Goal: Task Accomplishment & Management: Manage account settings

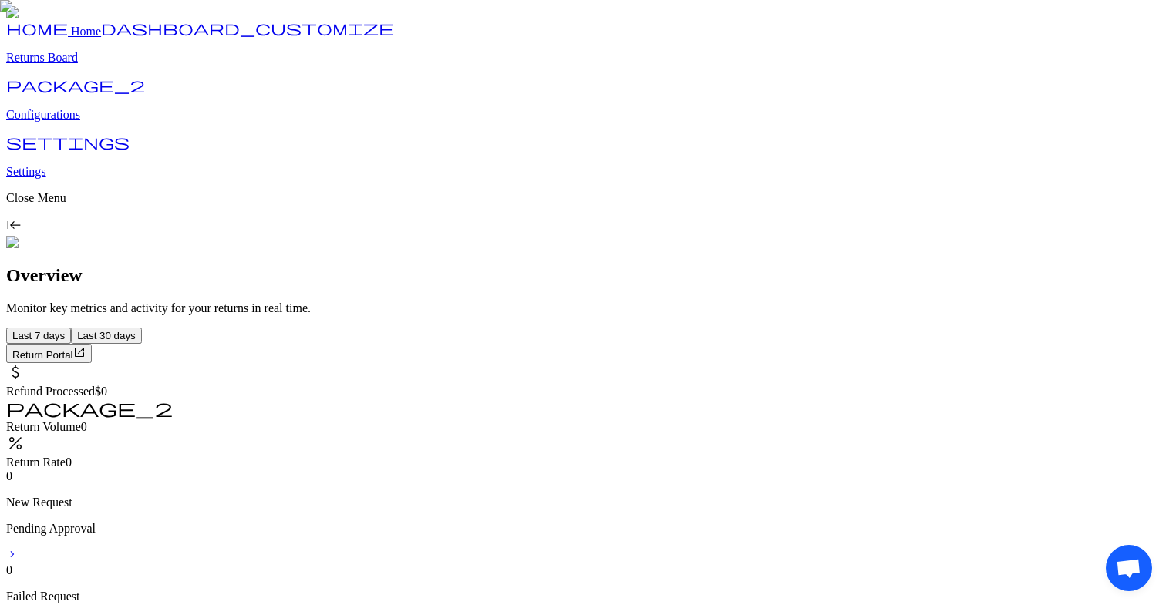
click at [67, 122] on p "Configurations" at bounding box center [583, 115] width 1154 height 14
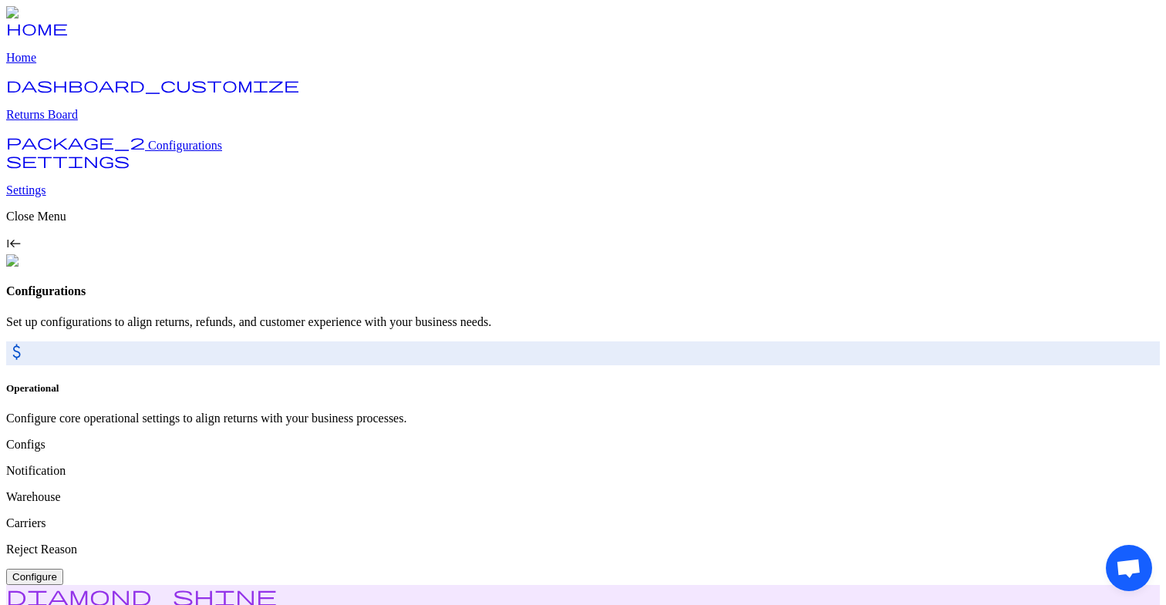
click at [89, 122] on p "Returns Board" at bounding box center [583, 115] width 1154 height 14
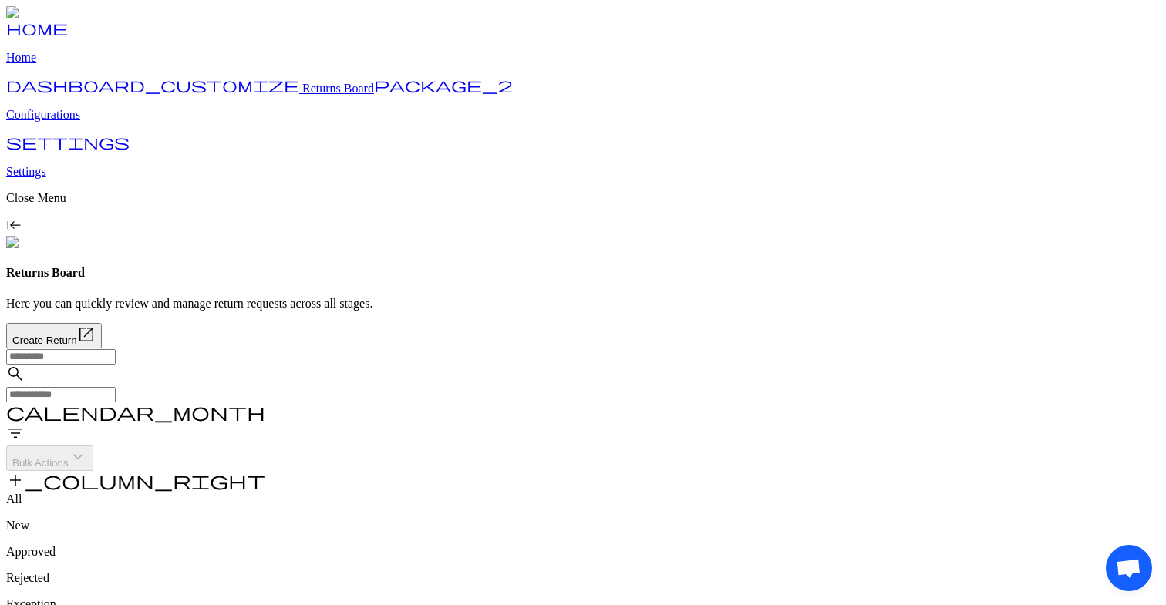
click at [116, 387] on input "text" at bounding box center [60, 394] width 109 height 15
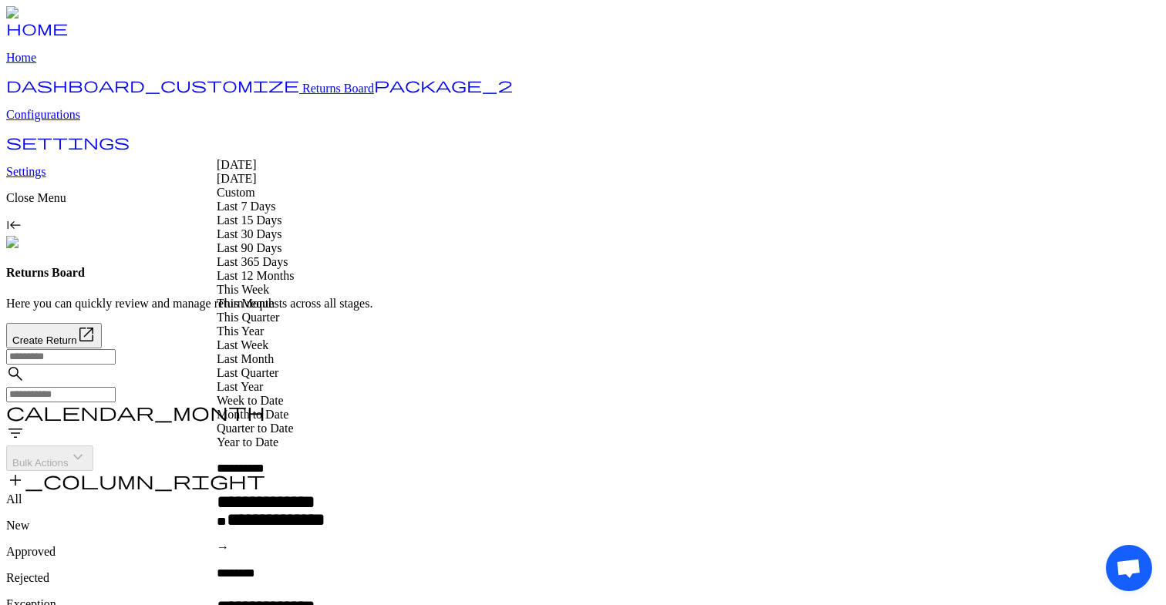
type input "**********"
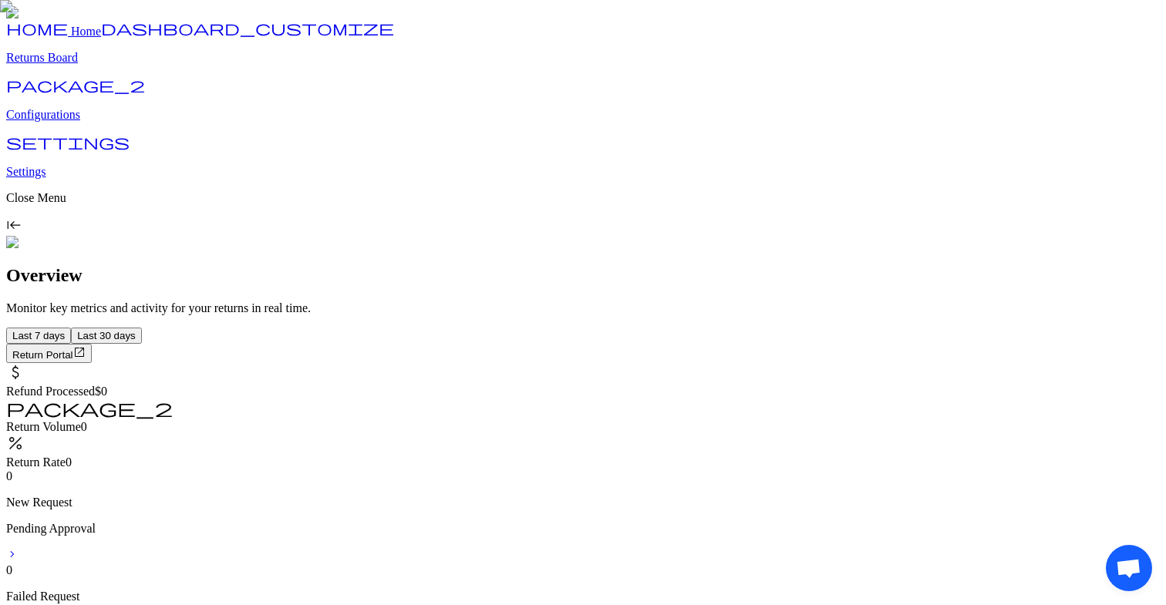
click at [110, 65] on p "Returns Board" at bounding box center [583, 58] width 1154 height 14
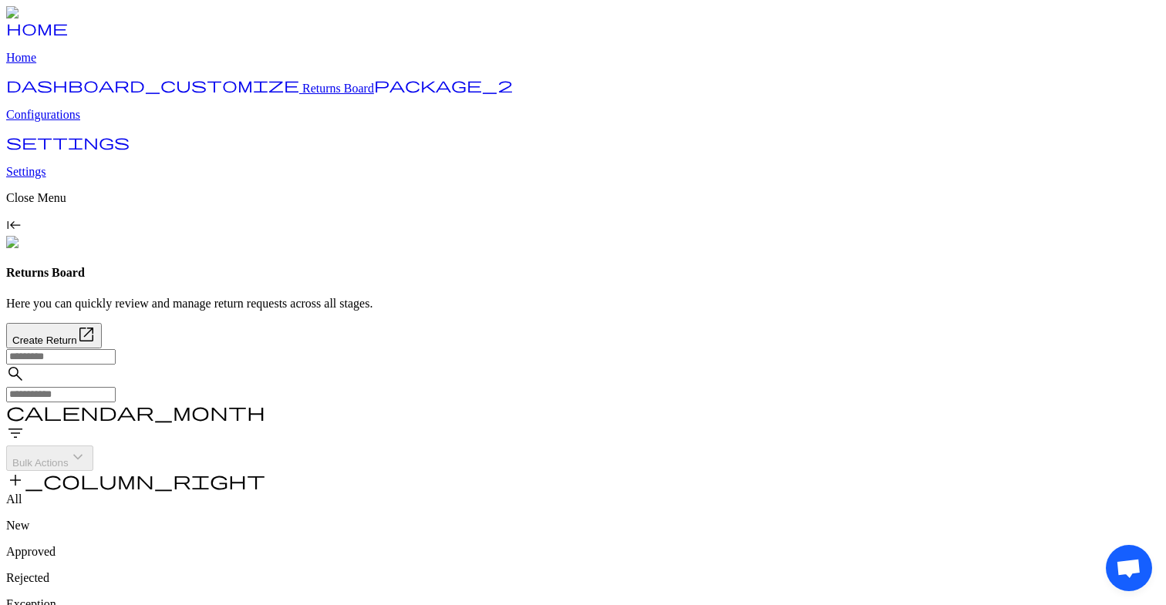
click at [116, 387] on input "text" at bounding box center [60, 394] width 109 height 15
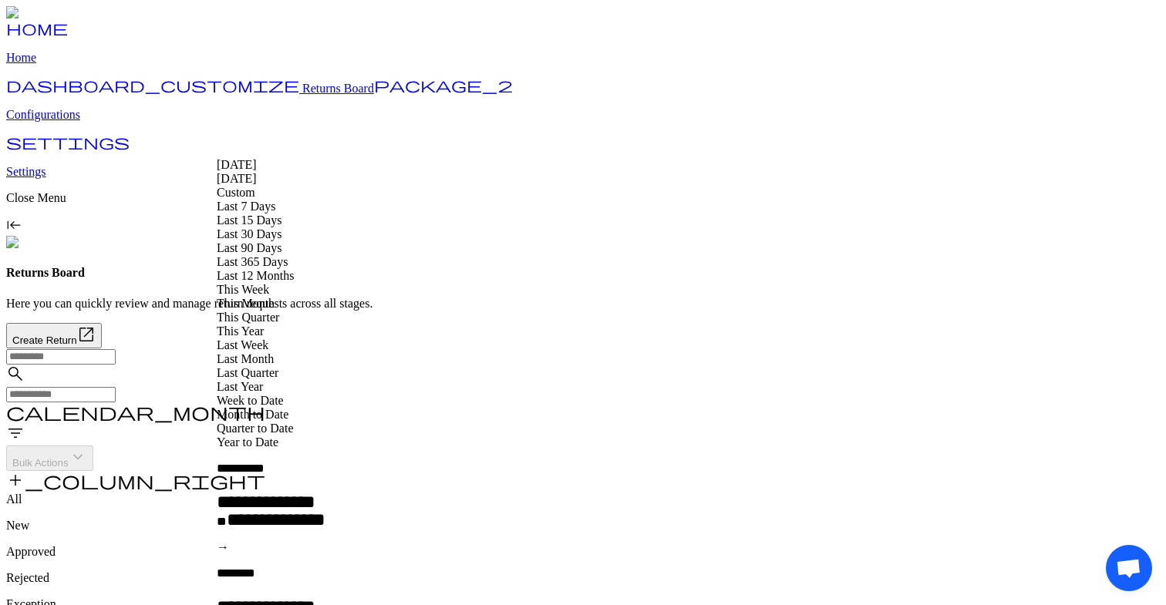
type input "**********"
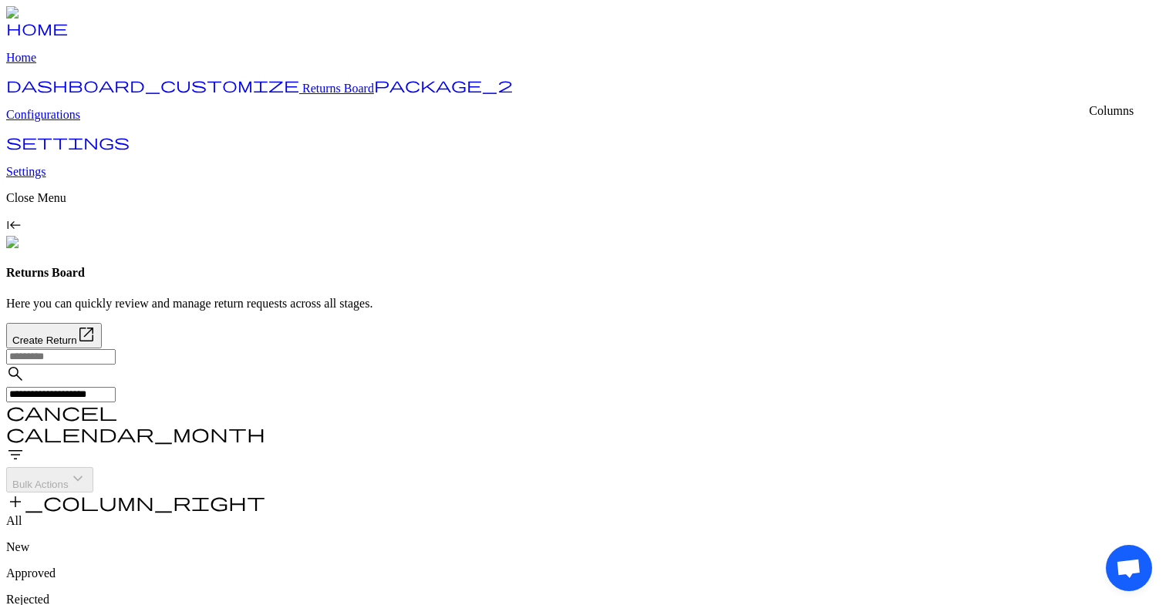
click at [265, 493] on span "add_column_right" at bounding box center [135, 502] width 259 height 19
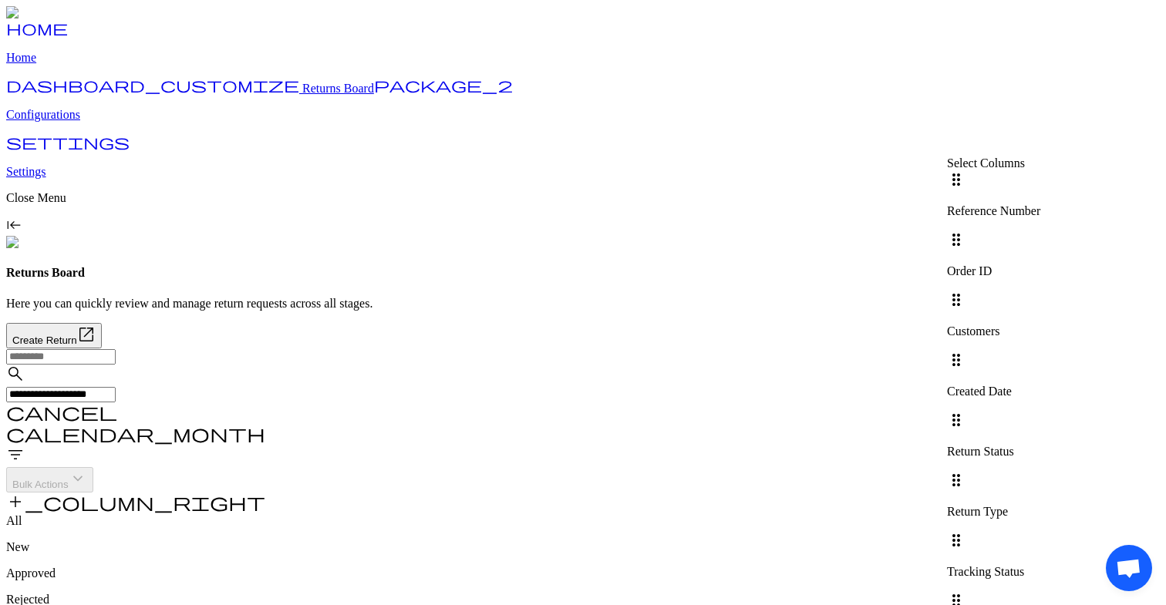
click at [1040, 291] on div at bounding box center [993, 291] width 93 height 0
click at [1040, 351] on div at bounding box center [993, 351] width 93 height 0
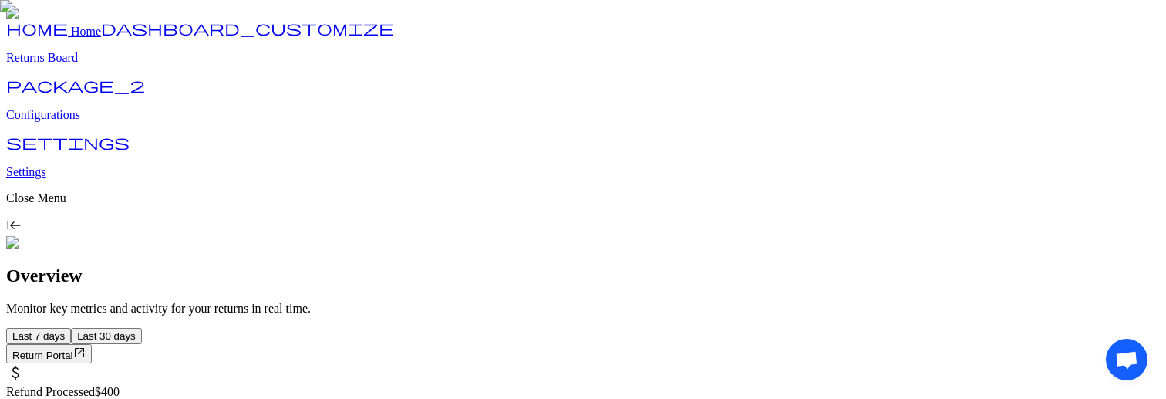
click at [75, 122] on p "Configurations" at bounding box center [583, 115] width 1154 height 14
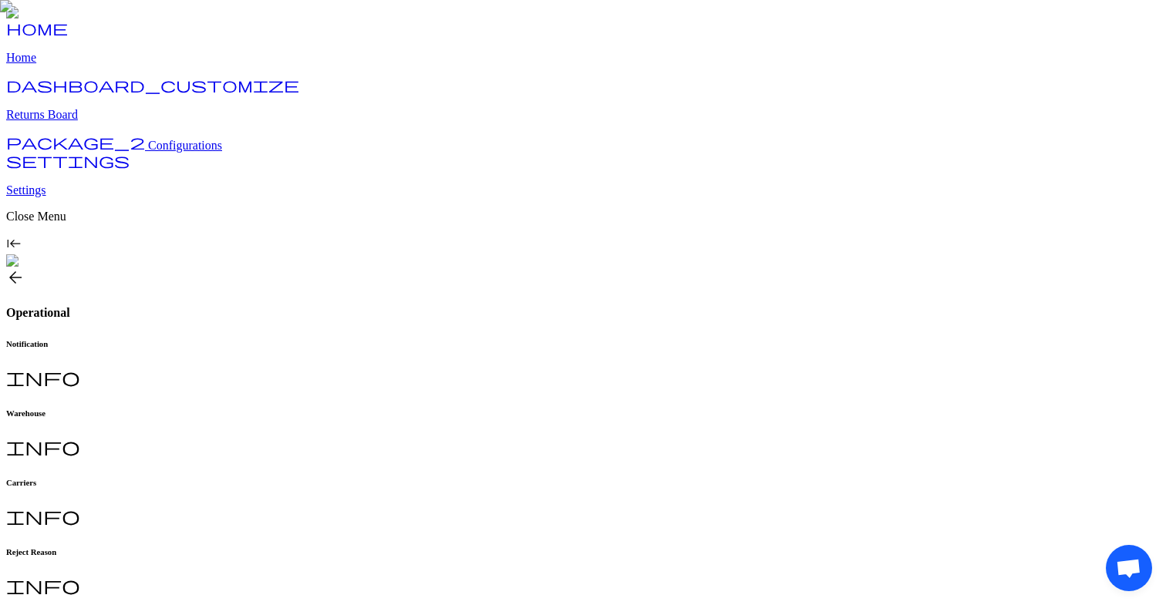
scroll to position [167, 0]
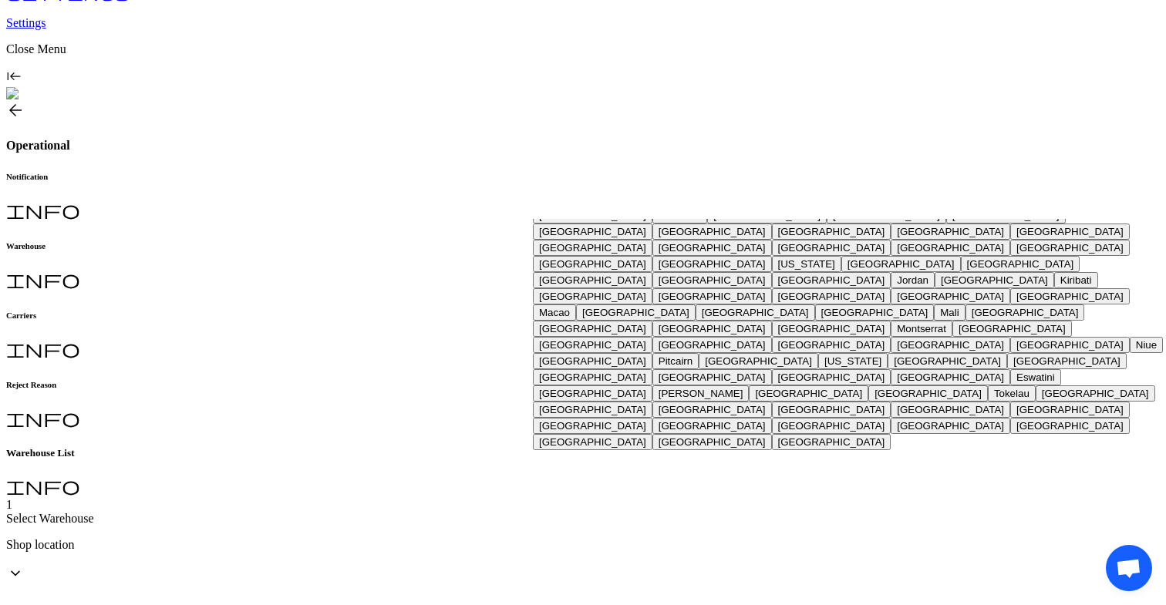
scroll to position [1417, 0]
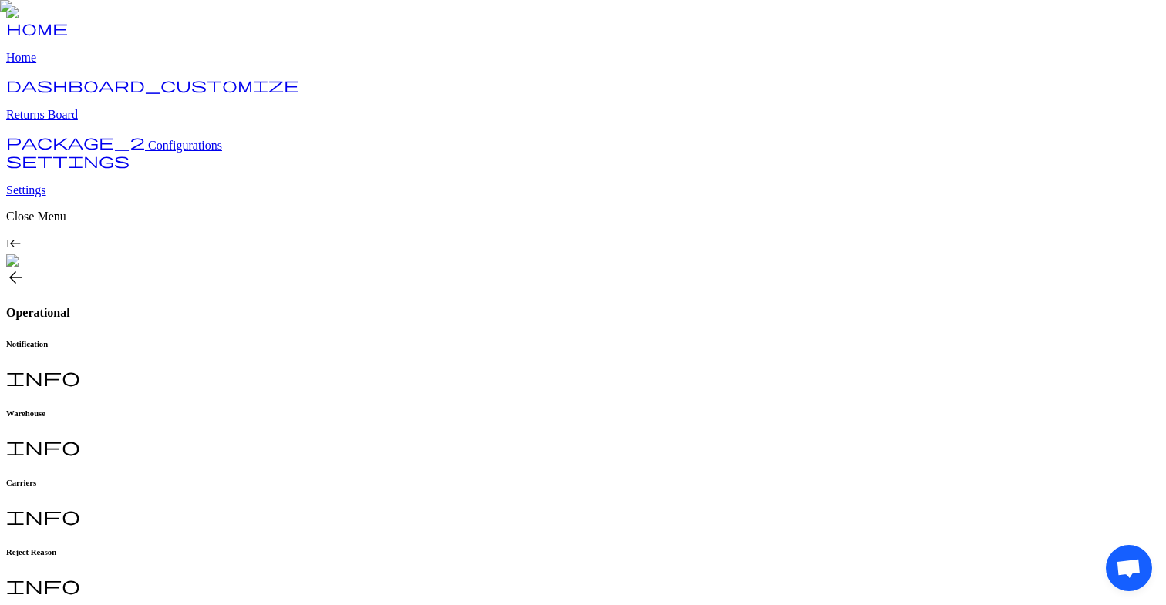
scroll to position [167, 0]
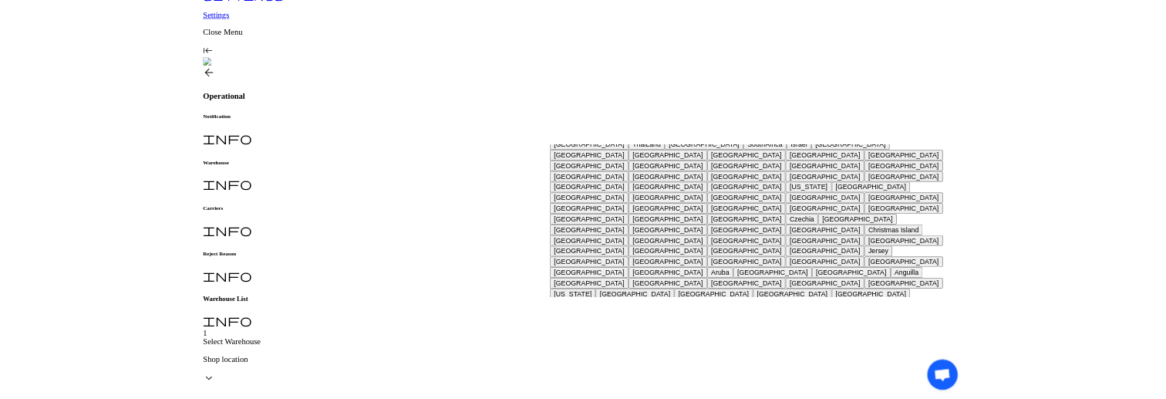
scroll to position [0, 0]
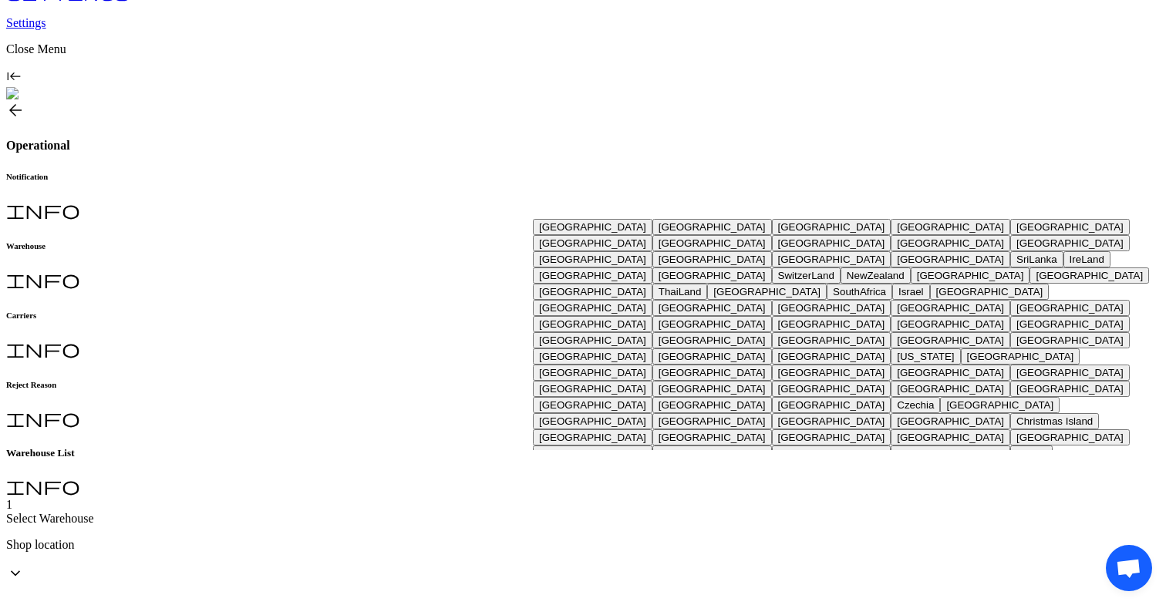
click at [1010, 235] on button "[GEOGRAPHIC_DATA]" at bounding box center [1070, 227] width 120 height 16
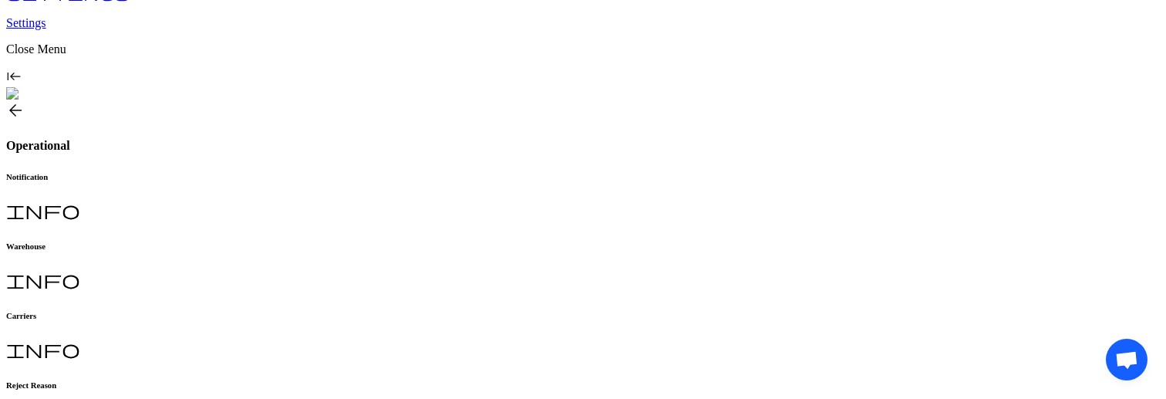
scroll to position [374, 0]
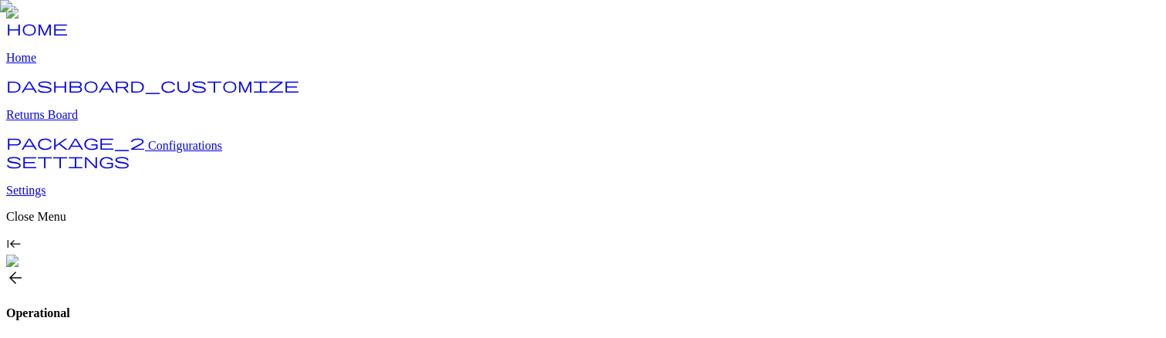
scroll to position [435, 0]
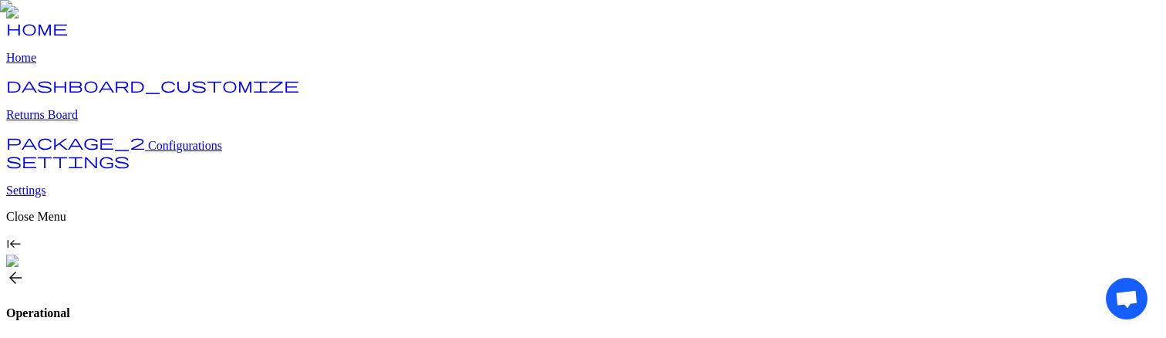
scroll to position [435, 0]
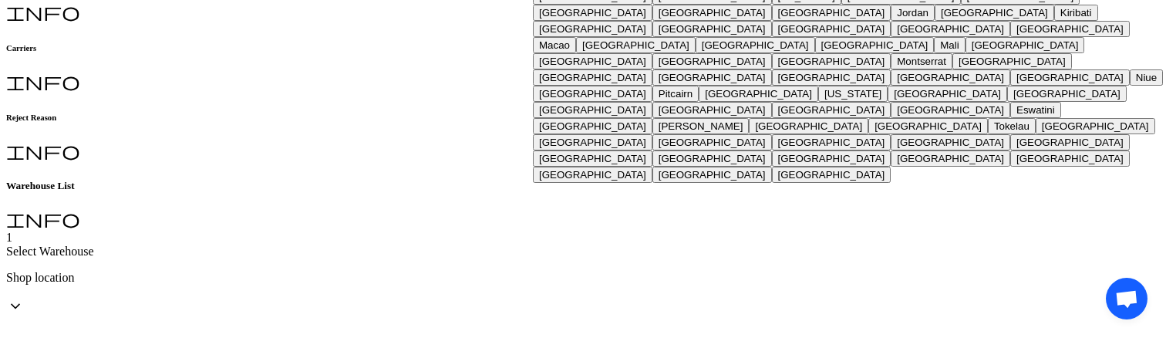
scroll to position [0, 0]
